Goal: Transaction & Acquisition: Purchase product/service

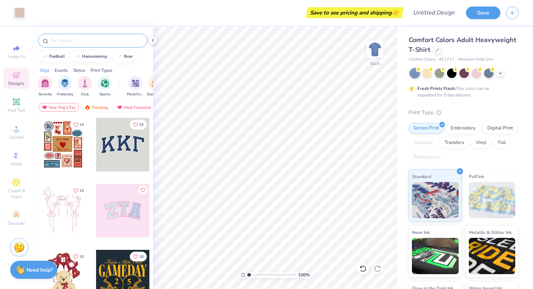
scroll to position [3, 0]
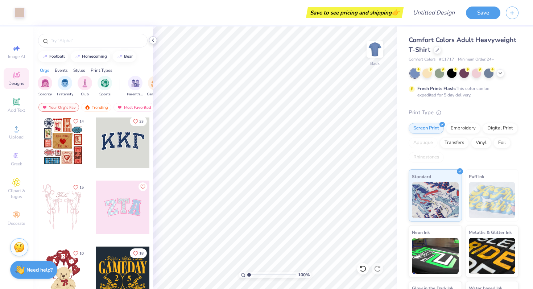
click at [153, 41] on icon at bounding box center [153, 40] width 6 height 6
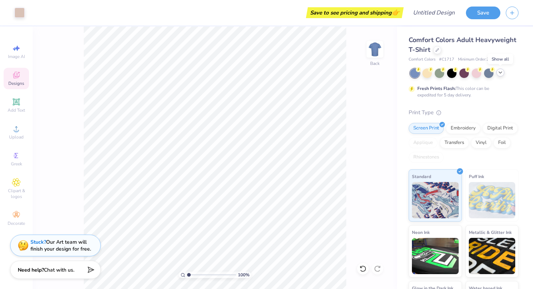
click at [500, 76] on div at bounding box center [500, 73] width 8 height 8
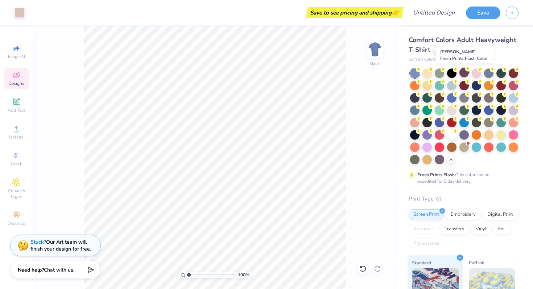
click at [463, 73] on div at bounding box center [463, 72] width 9 height 9
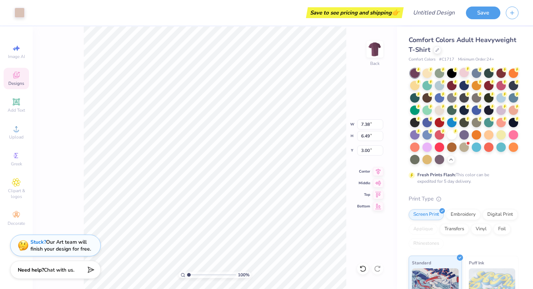
type input "9.42"
type input "8.28"
type input "11.60"
type input "10.20"
type input "10.36"
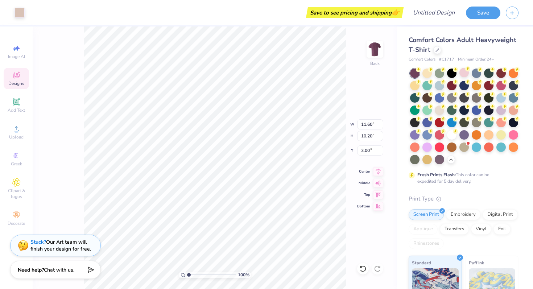
type input "9.11"
type input "8.24"
type input "7.25"
click at [436, 49] on icon at bounding box center [437, 49] width 3 height 3
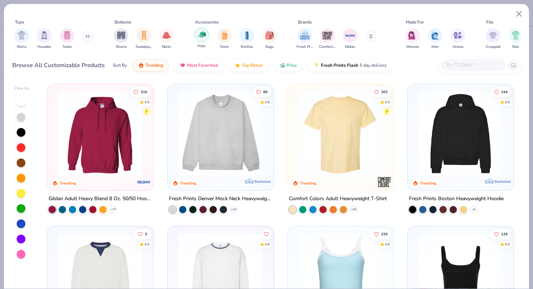
click at [205, 37] on img "filter for Hats" at bounding box center [202, 34] width 8 height 8
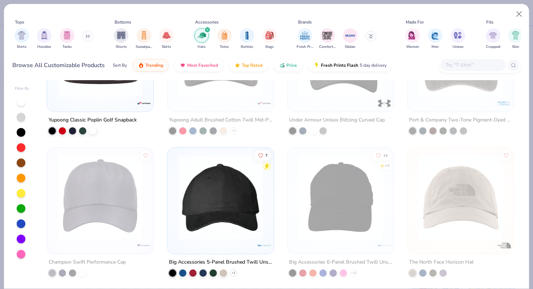
scroll to position [646, 0]
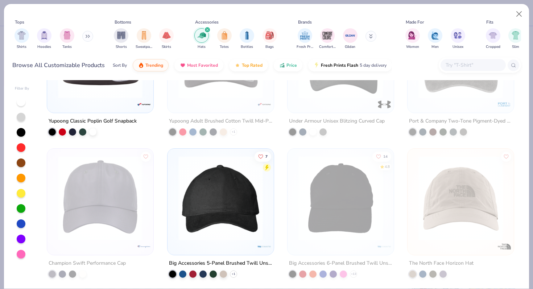
click at [236, 201] on img at bounding box center [221, 198] width 92 height 84
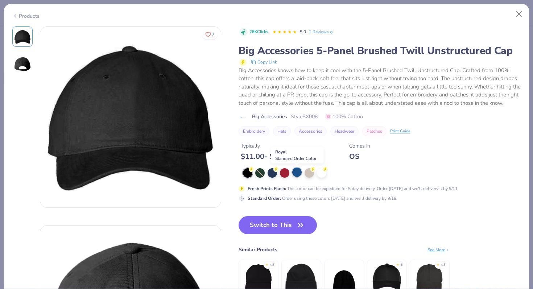
click at [297, 173] on div at bounding box center [296, 172] width 9 height 9
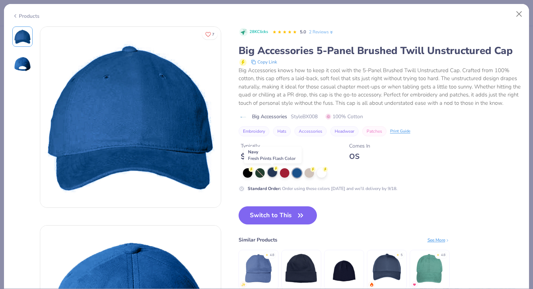
click at [272, 175] on div at bounding box center [272, 172] width 9 height 9
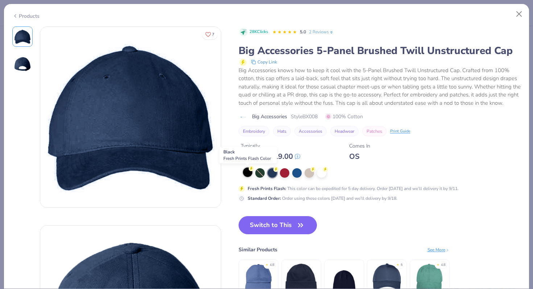
click at [248, 174] on div at bounding box center [247, 172] width 9 height 9
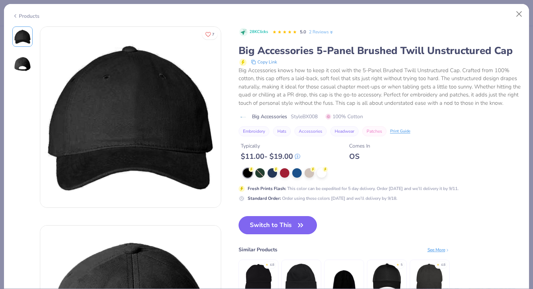
click at [264, 223] on button "Switch to This" at bounding box center [278, 225] width 79 height 18
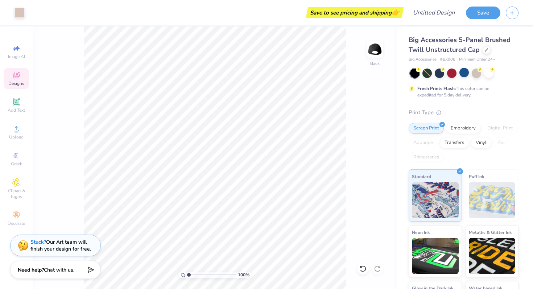
click at [7, 79] on div "Designs" at bounding box center [16, 78] width 25 height 21
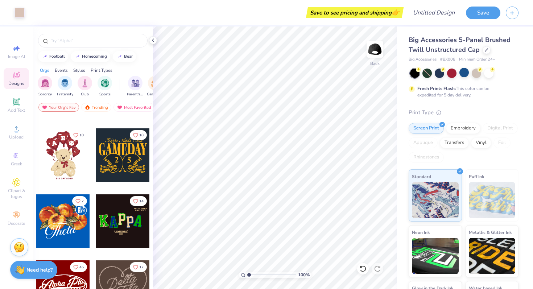
scroll to position [194, 0]
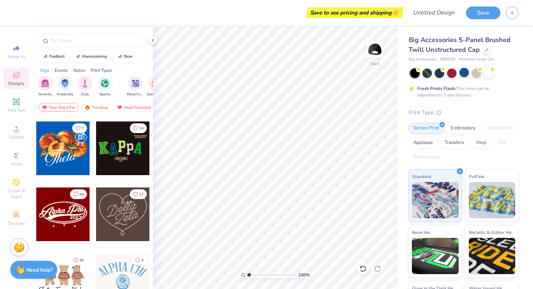
click at [129, 154] on div at bounding box center [123, 148] width 54 height 54
